Goal: Transaction & Acquisition: Book appointment/travel/reservation

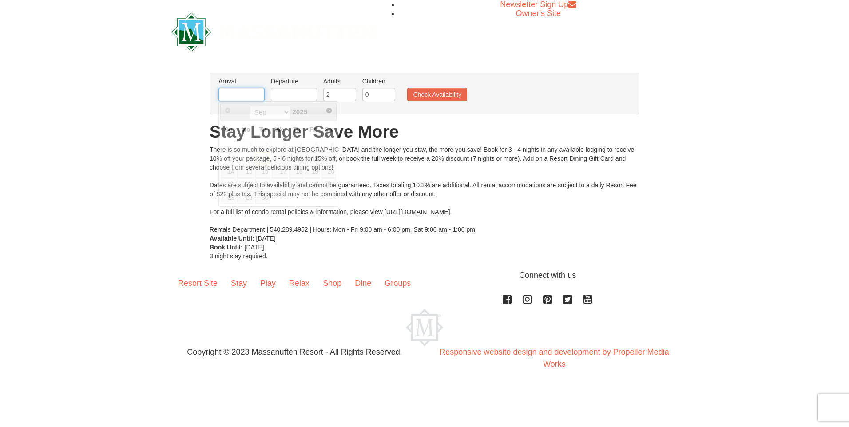
click at [258, 95] on input "text" at bounding box center [241, 94] width 46 height 13
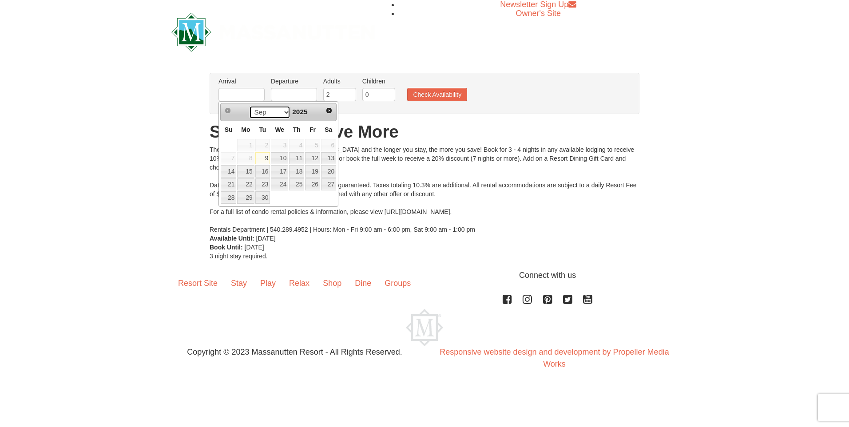
click at [285, 112] on select "Sep Oct Nov Dec" at bounding box center [269, 112] width 41 height 13
click at [332, 183] on link "25" at bounding box center [328, 185] width 15 height 12
type input "[DATE]"
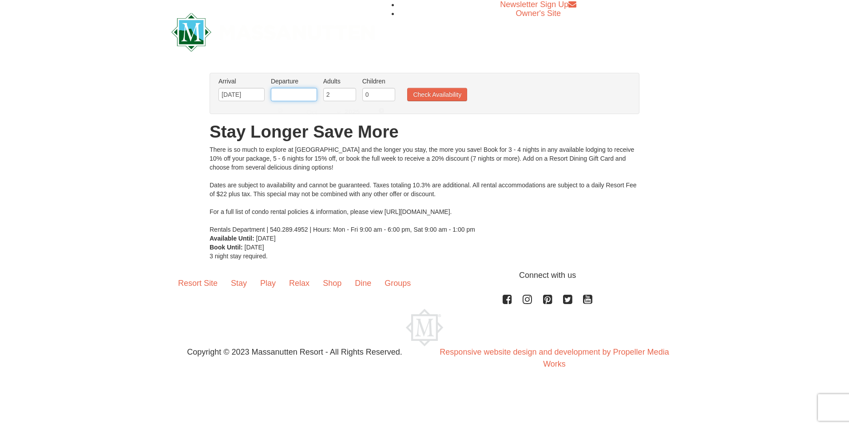
click at [286, 92] on input "text" at bounding box center [294, 94] width 46 height 13
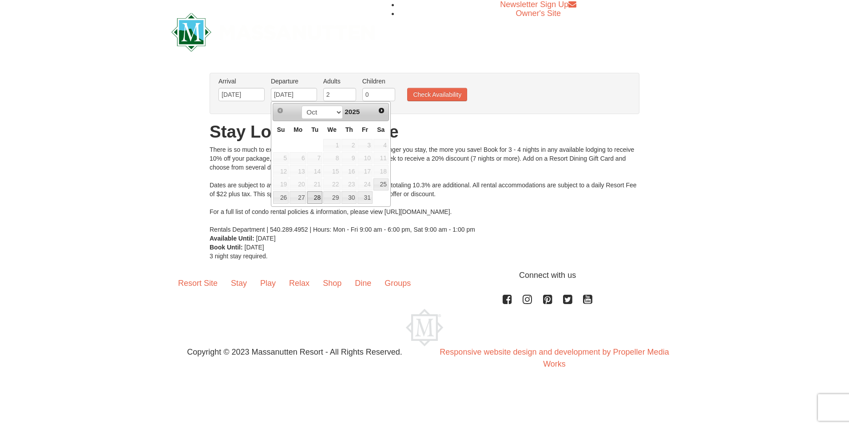
click at [317, 196] on link "28" at bounding box center [314, 197] width 15 height 12
type input "[DATE]"
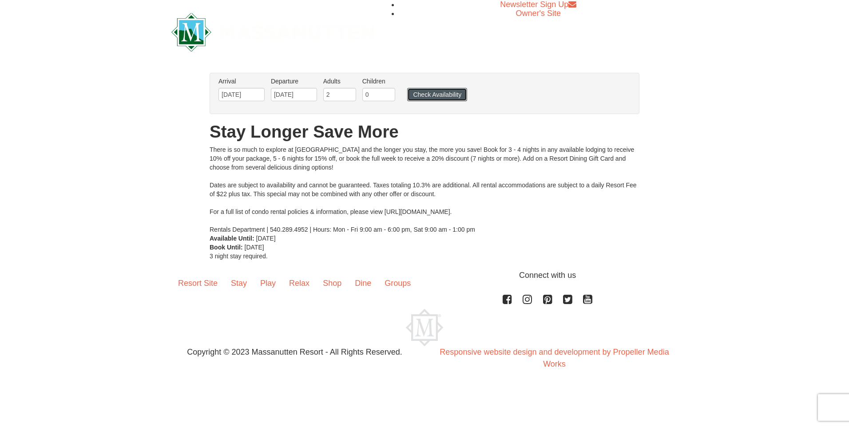
click at [423, 94] on button "Check Availability" at bounding box center [437, 94] width 60 height 13
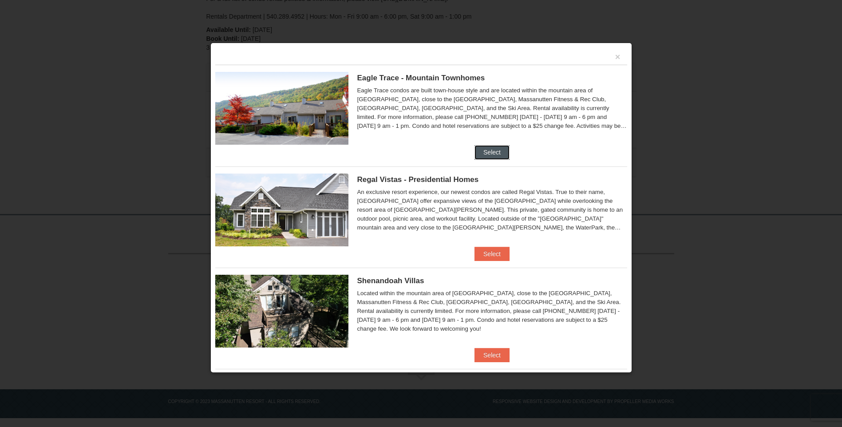
click at [488, 152] on button "Select" at bounding box center [492, 152] width 35 height 14
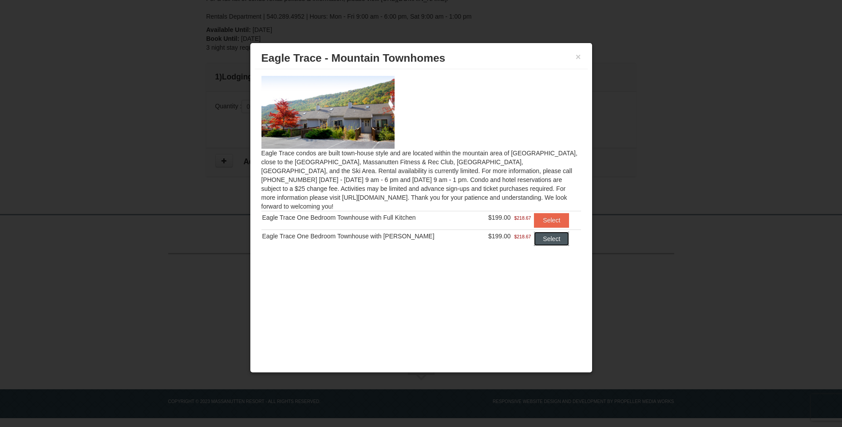
click at [544, 234] on button "Select" at bounding box center [551, 239] width 35 height 14
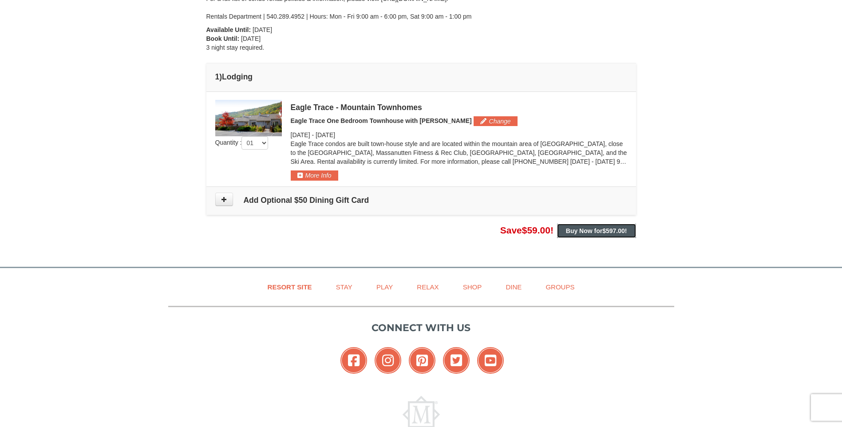
click at [583, 231] on strong "Buy Now for $597.00 !" at bounding box center [596, 230] width 61 height 7
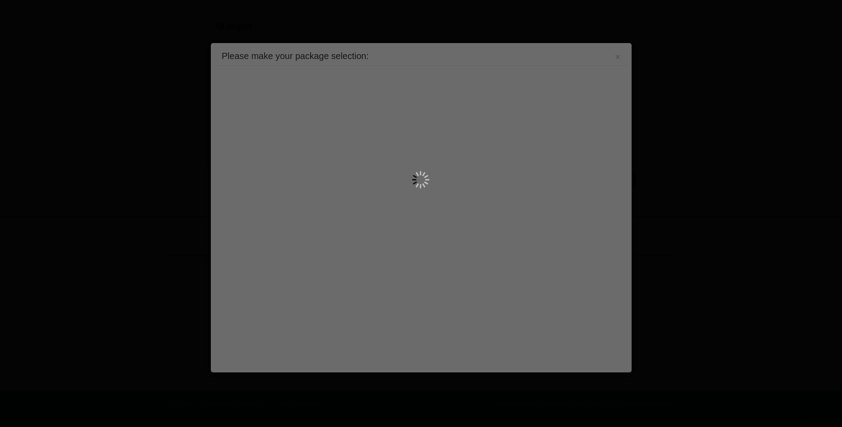
scroll to position [244, 0]
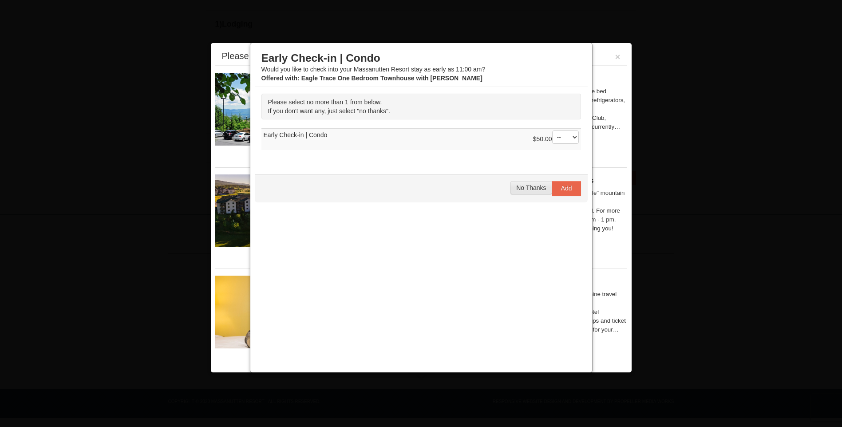
click at [536, 190] on span "No Thanks" at bounding box center [531, 187] width 30 height 7
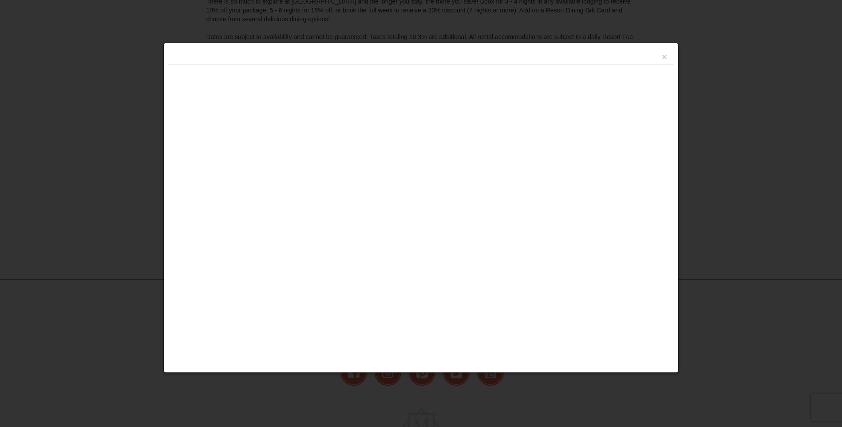
scroll to position [191, 0]
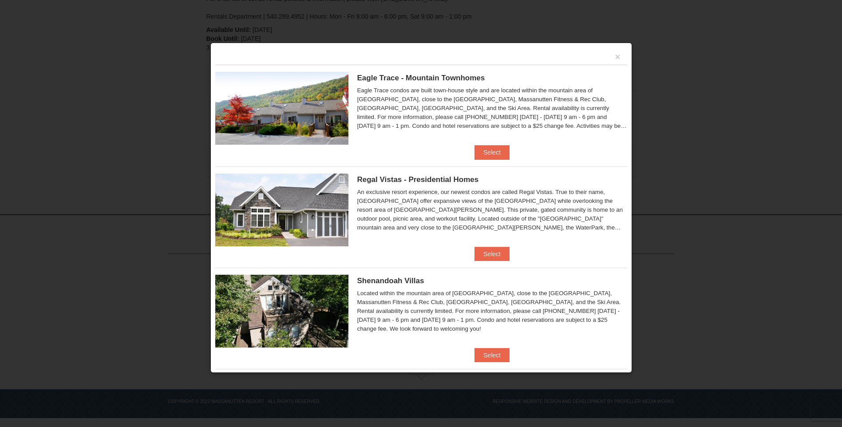
click at [607, 58] on div "×" at bounding box center [421, 56] width 412 height 17
click at [615, 55] on button "×" at bounding box center [617, 56] width 5 height 9
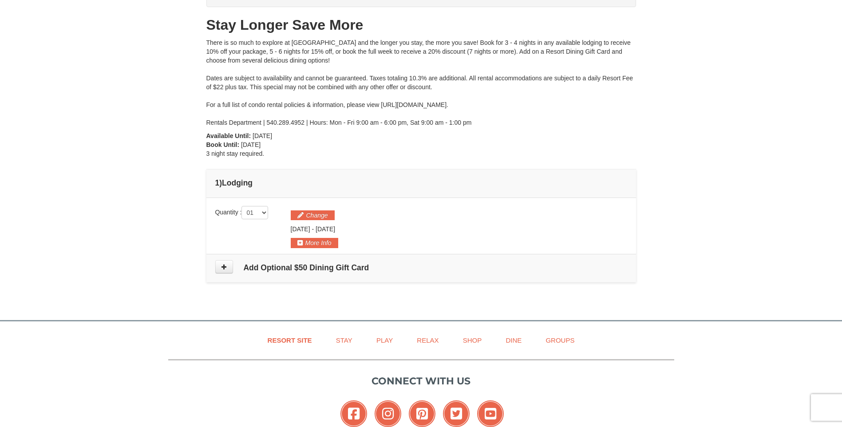
scroll to position [58, 0]
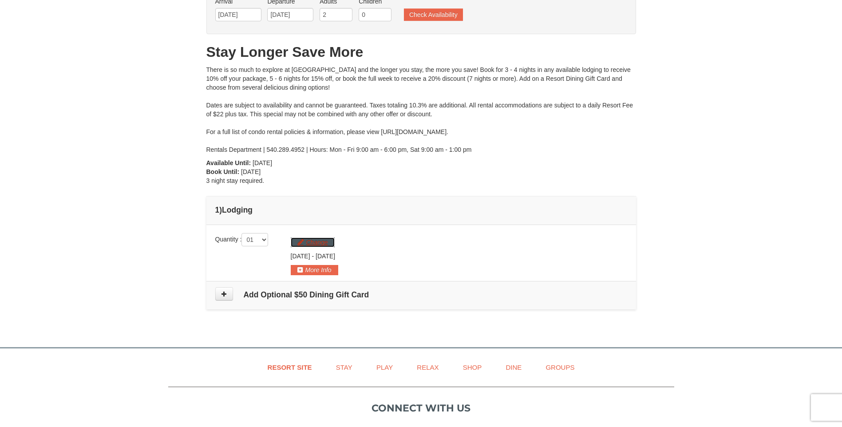
click at [320, 242] on button "Change" at bounding box center [313, 243] width 44 height 10
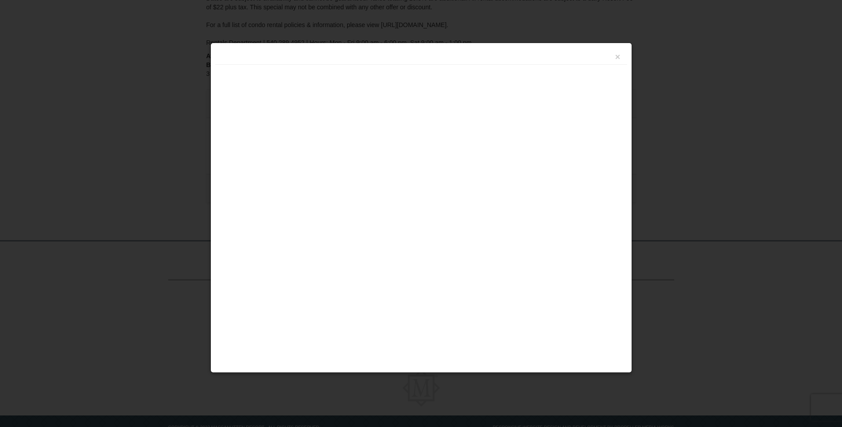
scroll to position [191, 0]
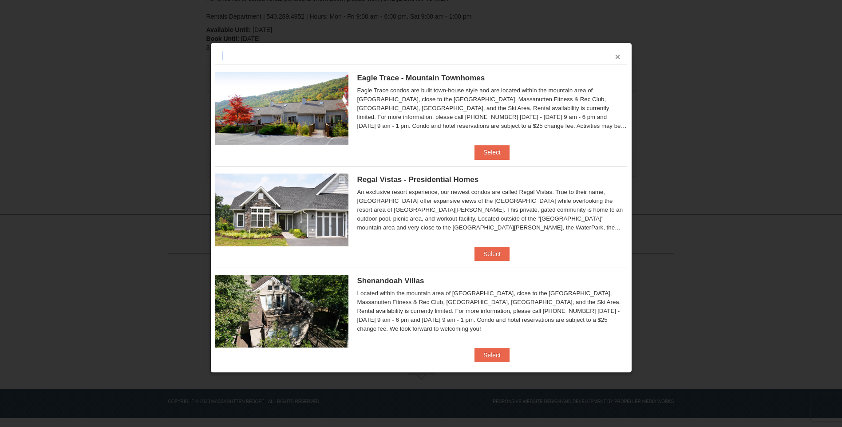
click at [613, 56] on div "×" at bounding box center [421, 56] width 412 height 17
click at [618, 55] on div "×" at bounding box center [421, 56] width 412 height 17
click at [607, 61] on div "×" at bounding box center [421, 56] width 412 height 17
click at [615, 57] on button "×" at bounding box center [617, 56] width 5 height 9
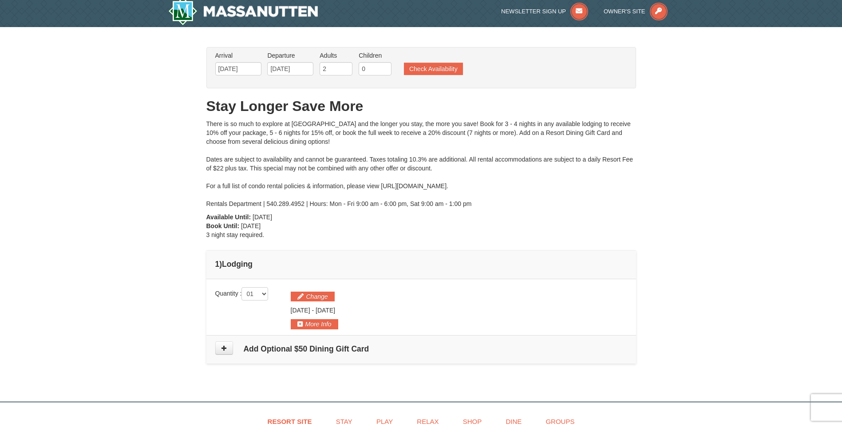
scroll to position [0, 0]
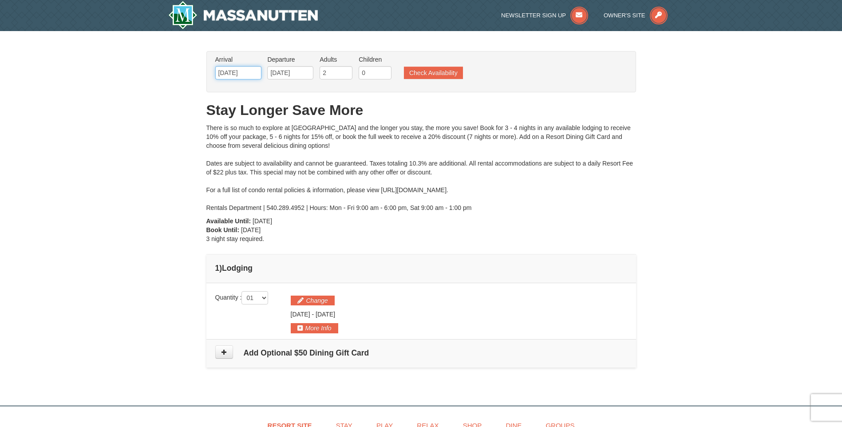
click at [250, 72] on input "[DATE]" at bounding box center [238, 72] width 46 height 13
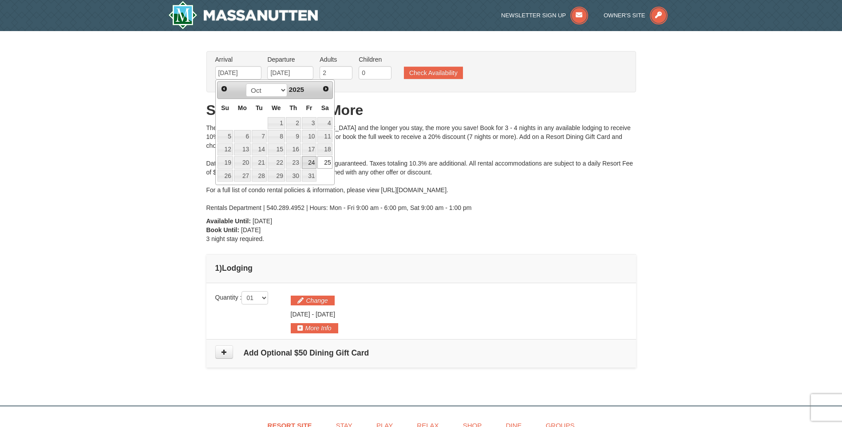
click at [314, 162] on link "24" at bounding box center [309, 162] width 15 height 12
type input "10/24/2025"
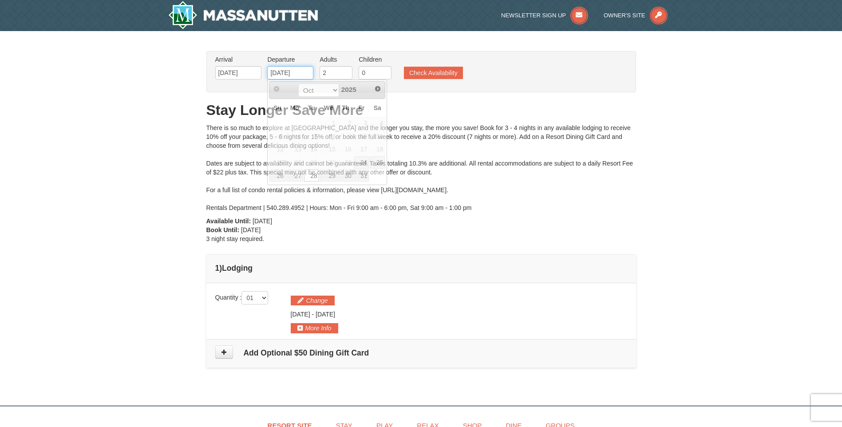
click at [305, 72] on input "[DATE]" at bounding box center [290, 72] width 46 height 13
click at [295, 176] on link "27" at bounding box center [294, 176] width 17 height 12
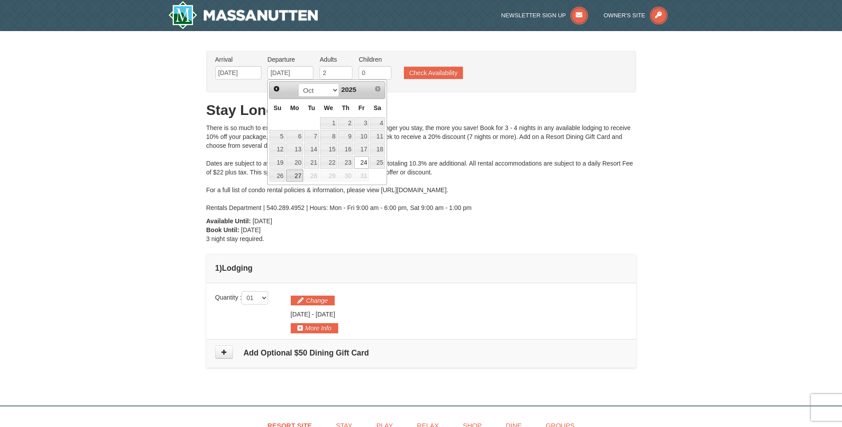
type input "10/27/2025"
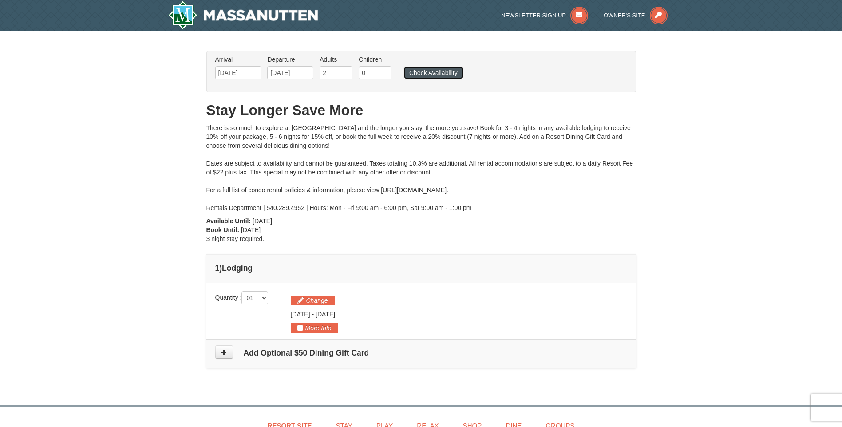
click at [424, 71] on button "Check Availability" at bounding box center [433, 73] width 59 height 12
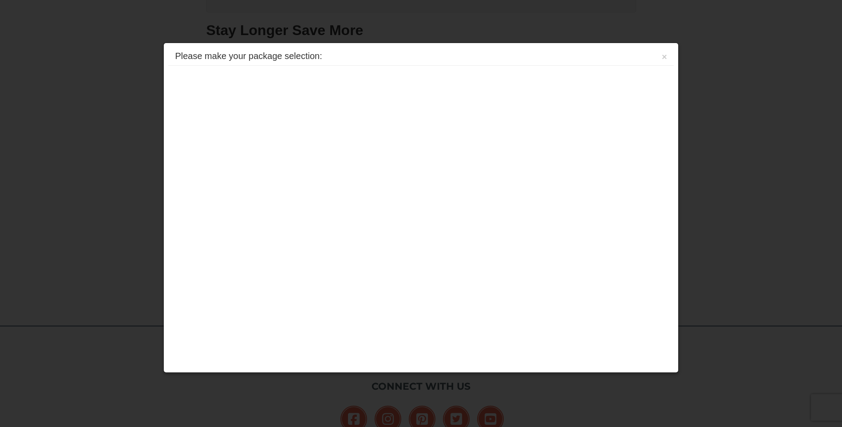
scroll to position [191, 0]
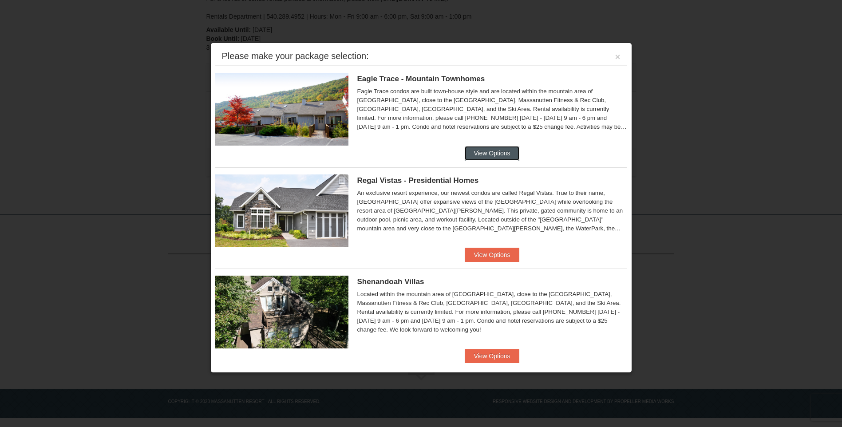
click at [498, 148] on button "View Options" at bounding box center [492, 153] width 54 height 14
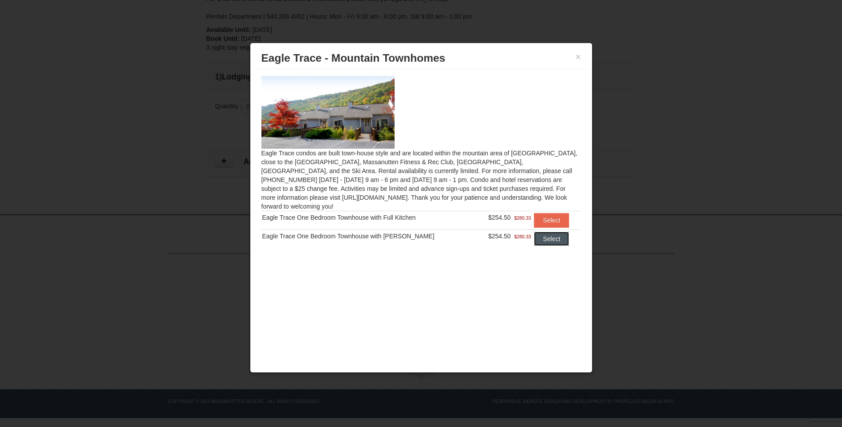
click at [546, 232] on button "Select" at bounding box center [551, 239] width 35 height 14
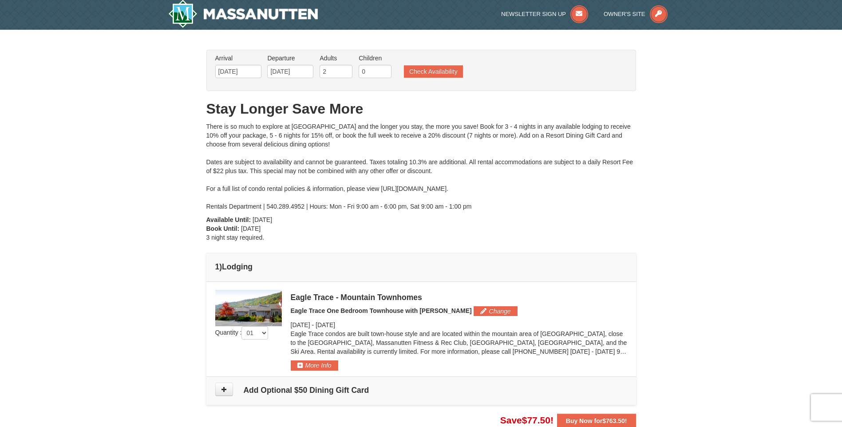
scroll to position [0, 0]
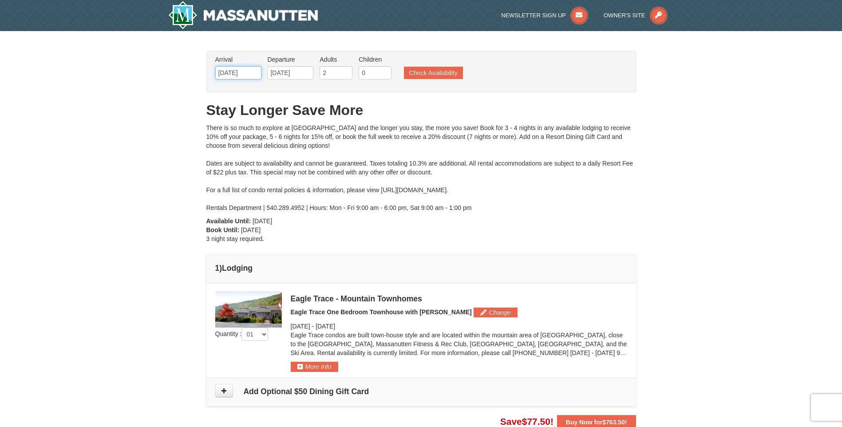
click at [253, 71] on input "10/24/2025" at bounding box center [238, 72] width 46 height 13
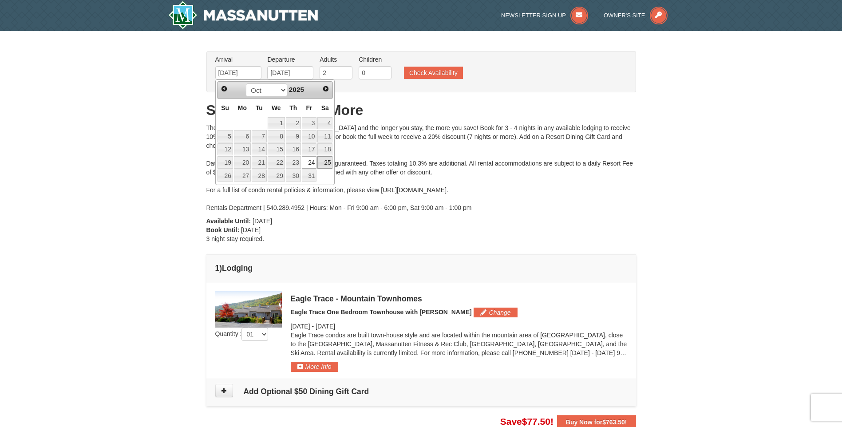
click at [324, 163] on link "25" at bounding box center [324, 162] width 15 height 12
type input "[DATE]"
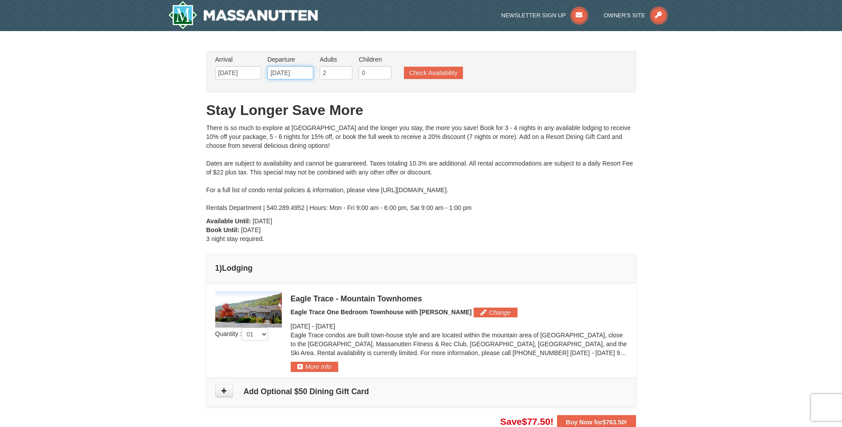
click at [305, 71] on input "10/27/2025" at bounding box center [290, 72] width 46 height 13
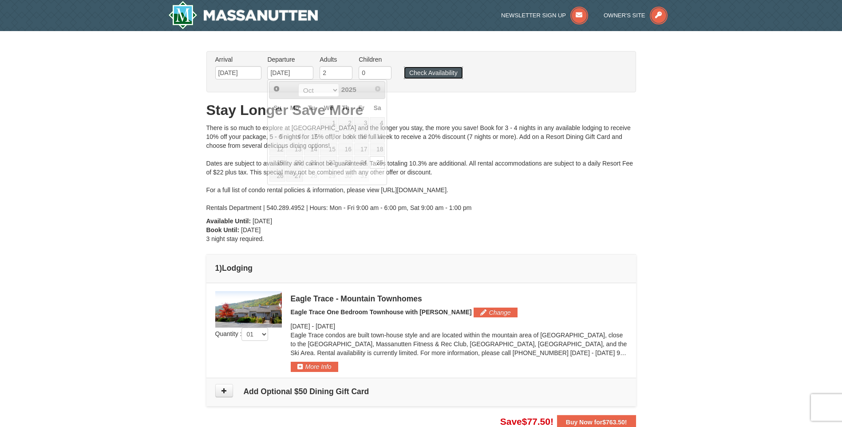
click at [436, 72] on button "Check Availability" at bounding box center [433, 73] width 59 height 12
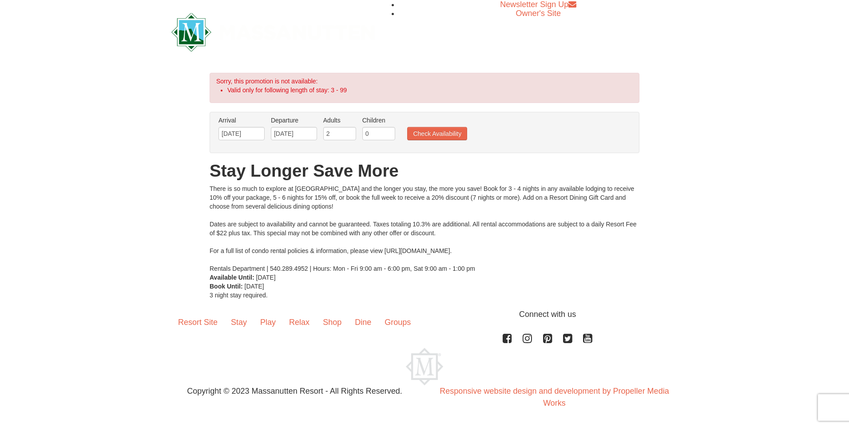
click at [317, 132] on li "Departure Please format dates MM/DD/YYYY Please format dates MM/DD/YYYY [DATE]" at bounding box center [294, 130] width 51 height 29
click at [298, 132] on input "[DATE]" at bounding box center [294, 133] width 46 height 13
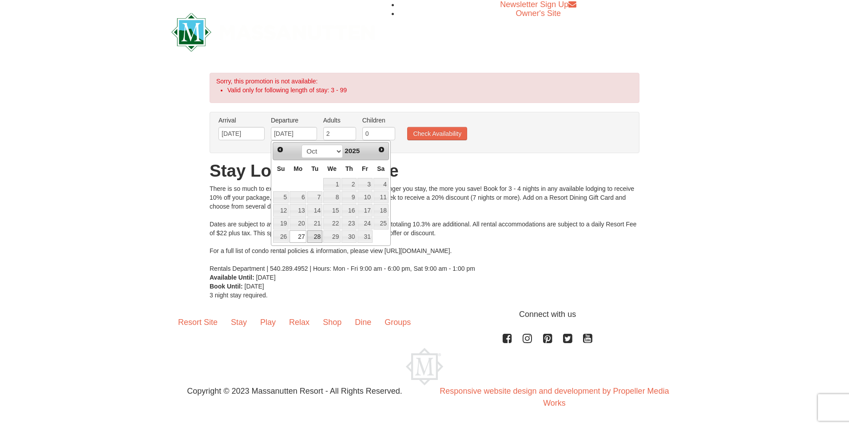
click at [314, 235] on link "28" at bounding box center [314, 236] width 15 height 12
type input "10/28/2025"
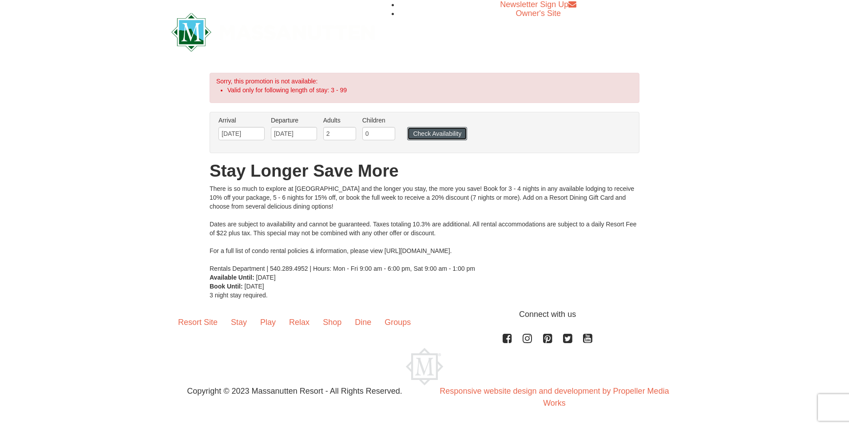
click at [444, 134] on button "Check Availability" at bounding box center [437, 133] width 60 height 13
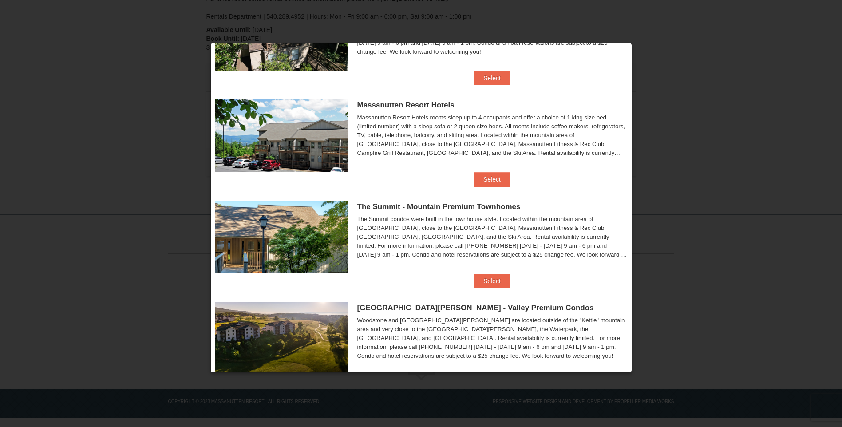
scroll to position [355, 0]
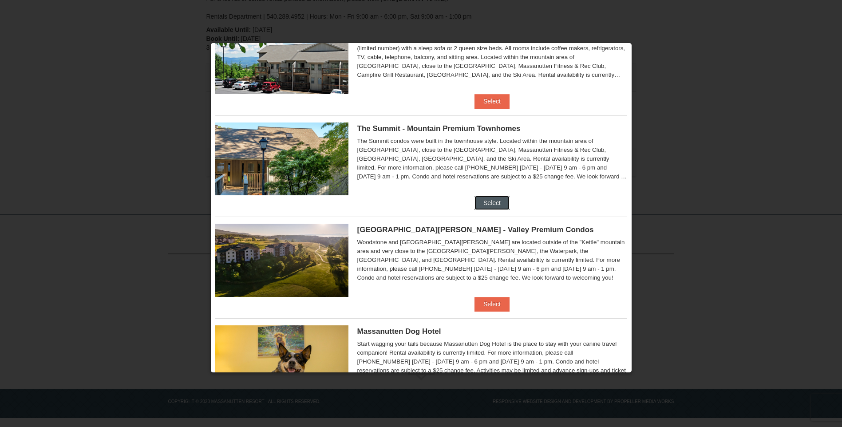
click at [492, 202] on button "Select" at bounding box center [492, 203] width 35 height 14
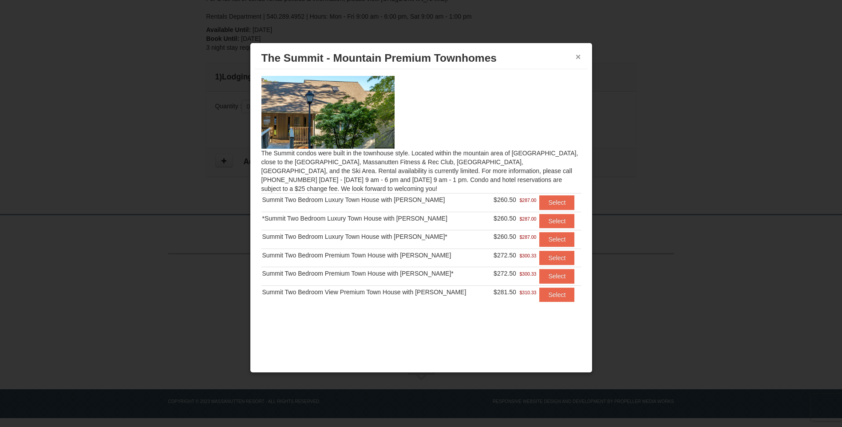
click at [579, 55] on button "×" at bounding box center [578, 56] width 5 height 9
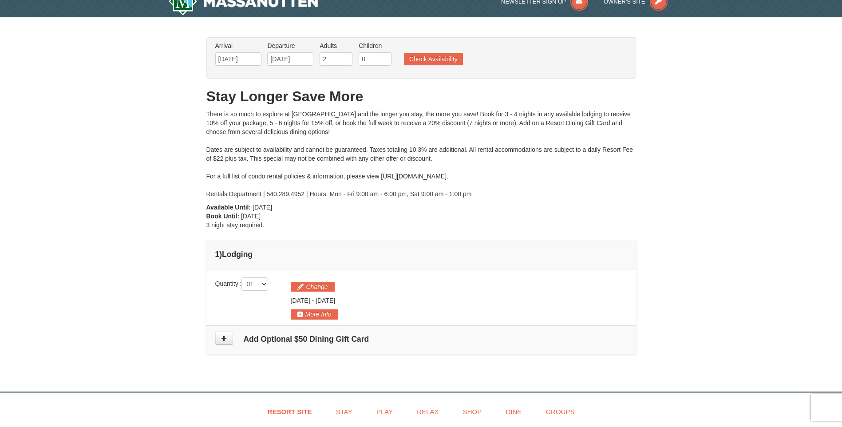
scroll to position [0, 0]
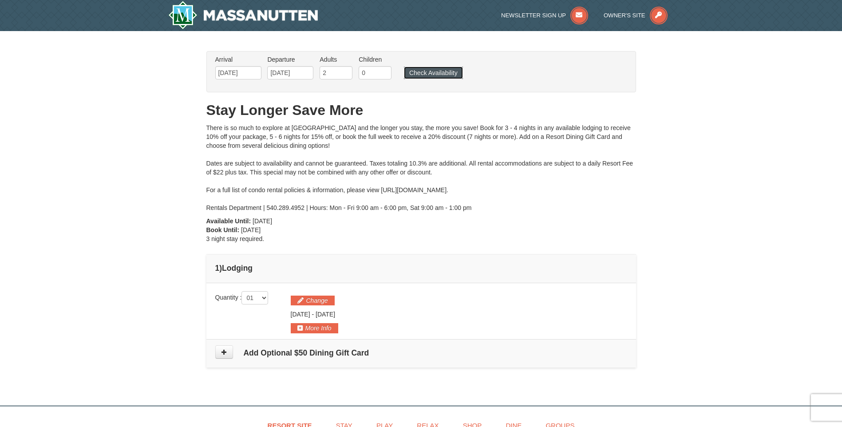
click at [435, 71] on button "Check Availability" at bounding box center [433, 73] width 59 height 12
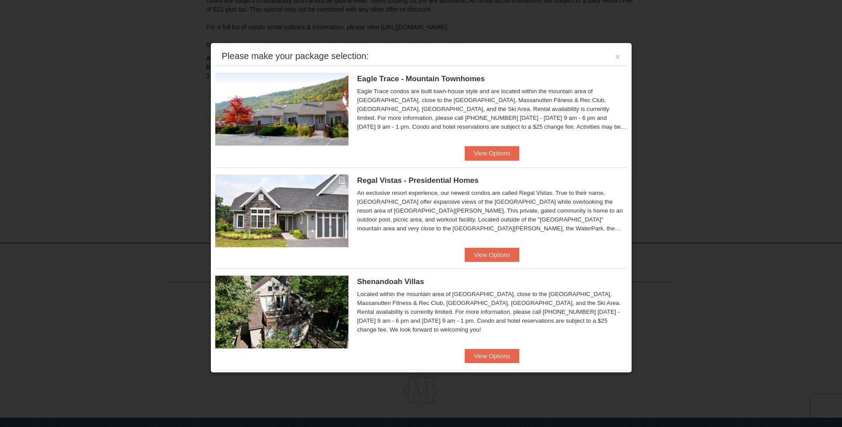
scroll to position [147, 0]
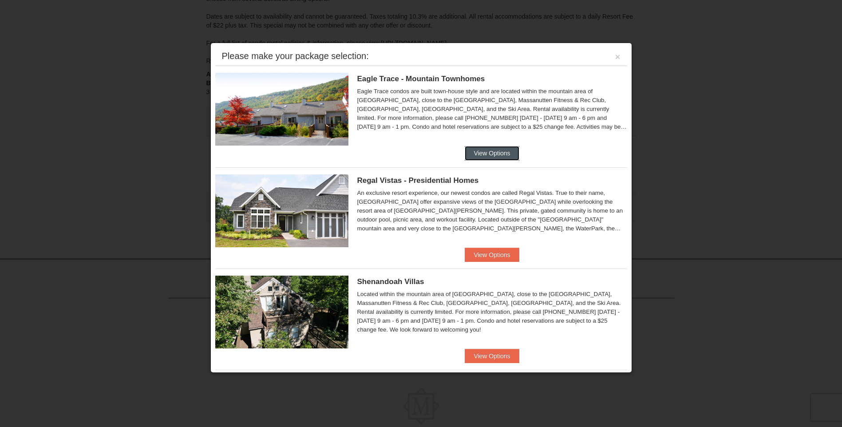
click at [492, 154] on button "View Options" at bounding box center [492, 153] width 54 height 14
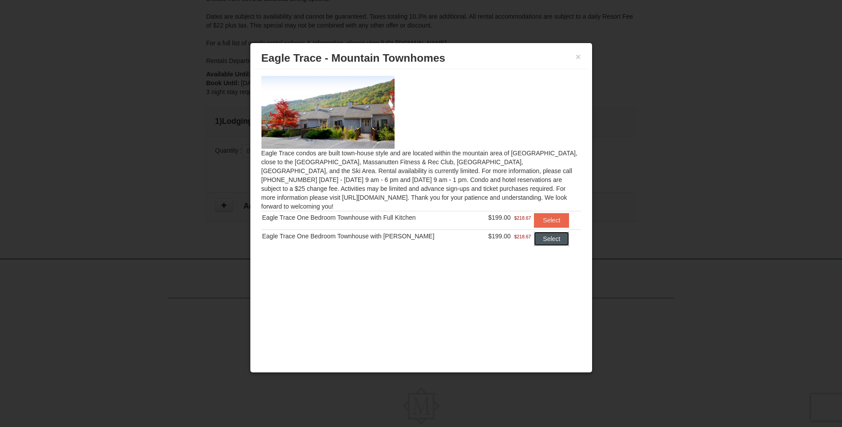
click at [550, 232] on button "Select" at bounding box center [551, 239] width 35 height 14
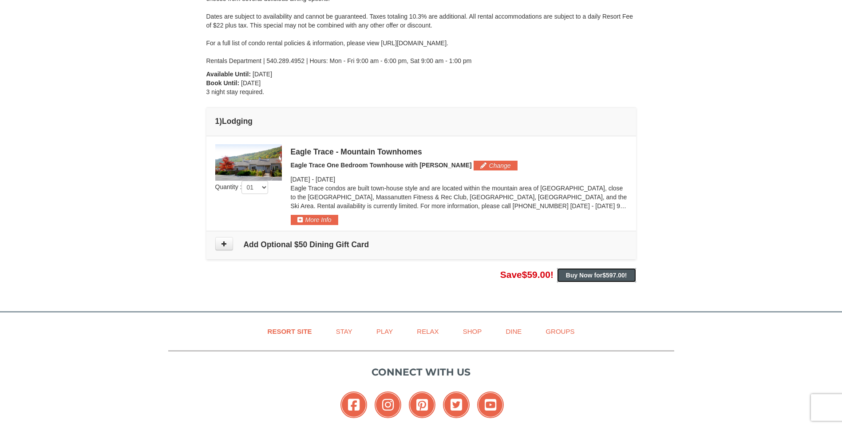
click at [583, 273] on strong "Buy Now for $597.00 !" at bounding box center [596, 275] width 61 height 7
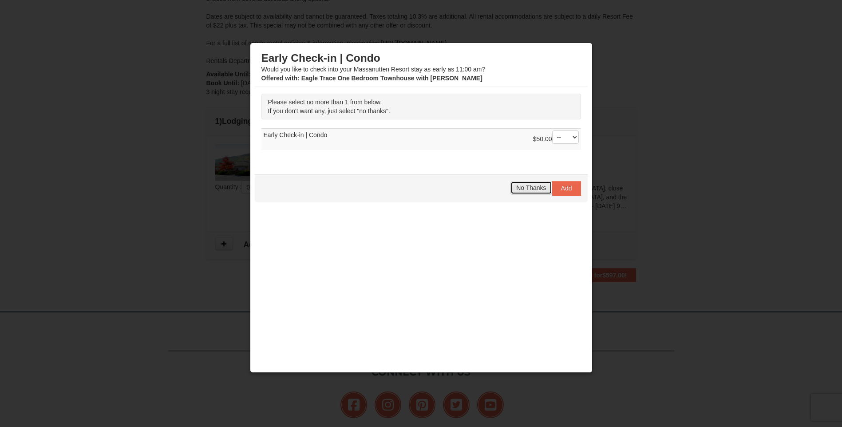
click at [524, 192] on button "No Thanks" at bounding box center [531, 187] width 41 height 13
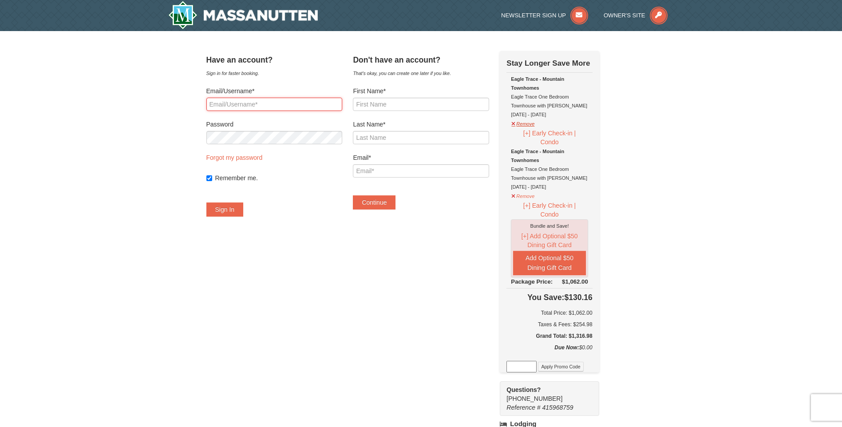
type input "gcb20071985@gmail.com"
click at [528, 123] on button "Remove" at bounding box center [523, 122] width 24 height 11
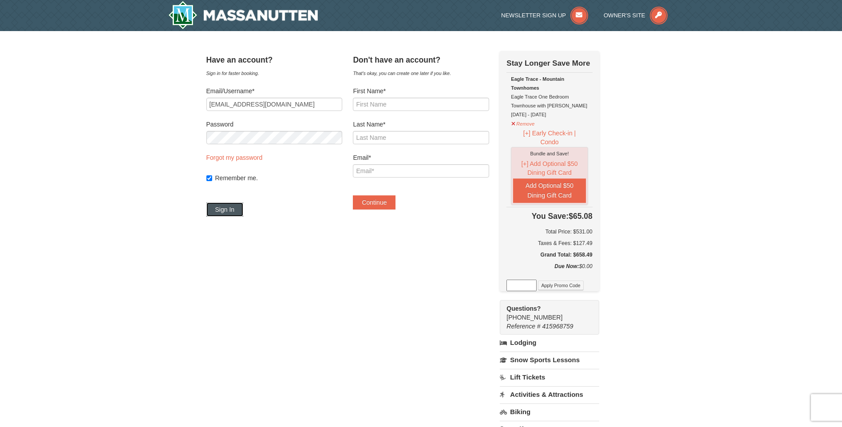
click at [242, 207] on button "Sign In" at bounding box center [224, 209] width 37 height 14
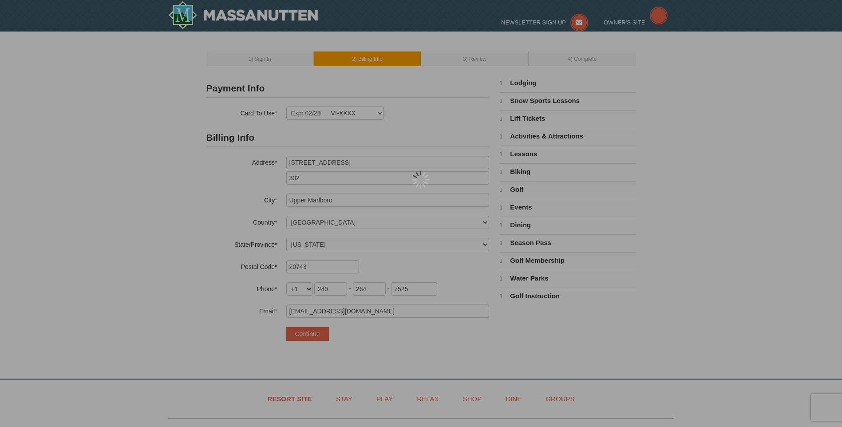
select select "MD"
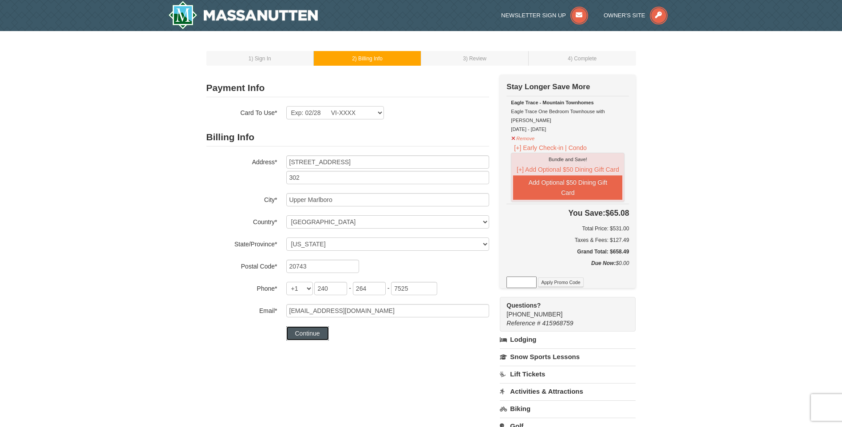
click at [310, 331] on button "Continue" at bounding box center [307, 333] width 43 height 14
